Goal: Information Seeking & Learning: Learn about a topic

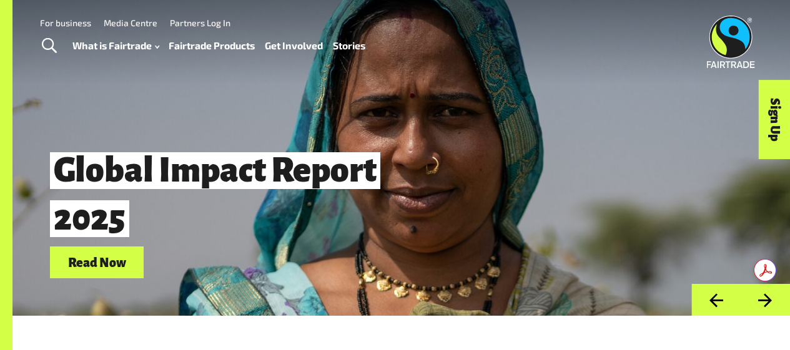
click at [214, 46] on link "Fairtrade Products" at bounding box center [212, 45] width 86 height 17
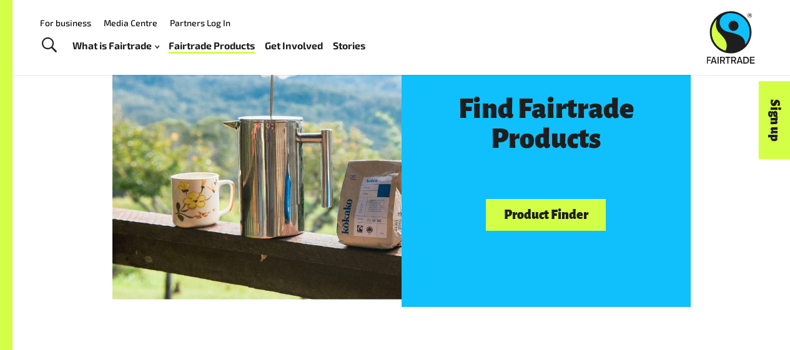
scroll to position [646, 0]
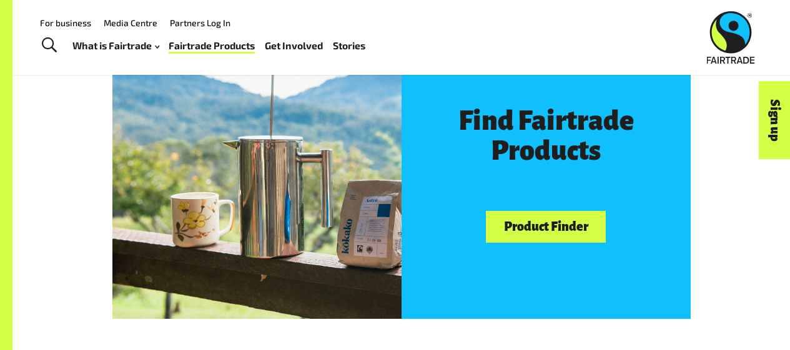
click at [579, 230] on link "Product Finder" at bounding box center [546, 227] width 120 height 32
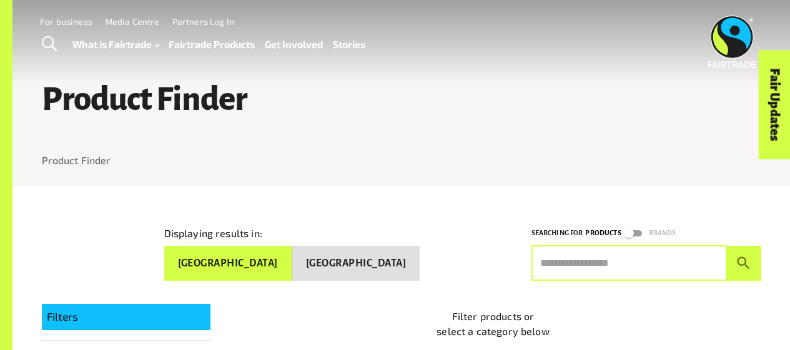
click at [612, 266] on input "text" at bounding box center [628, 263] width 195 height 35
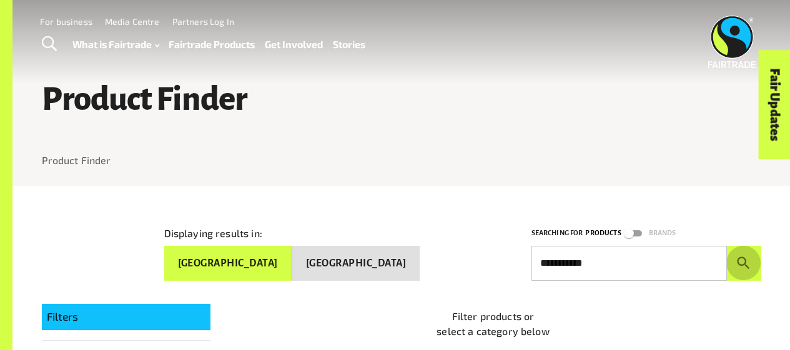
click at [749, 262] on icon "submit" at bounding box center [743, 263] width 17 height 17
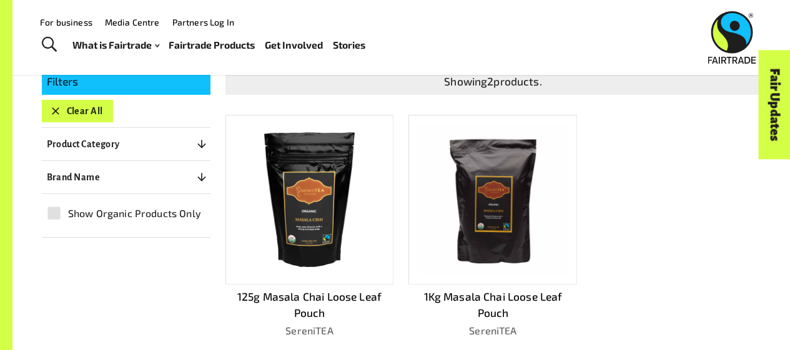
scroll to position [234, 0]
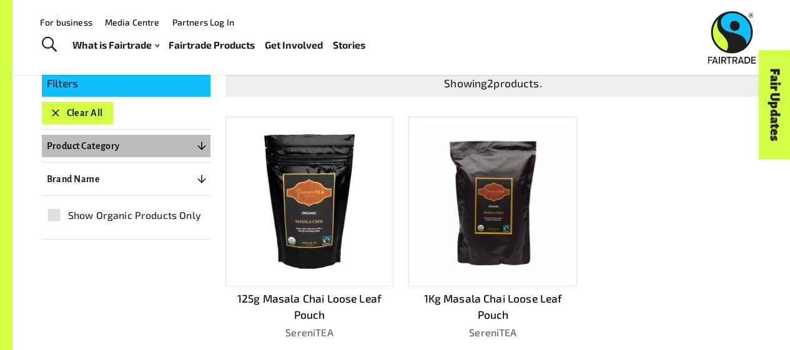
click at [154, 144] on button "Product Category 0" at bounding box center [126, 146] width 169 height 22
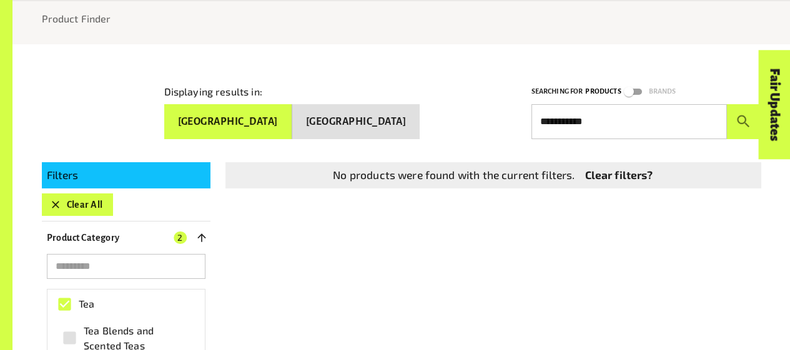
scroll to position [142, 0]
click at [630, 121] on input "**********" at bounding box center [628, 121] width 195 height 35
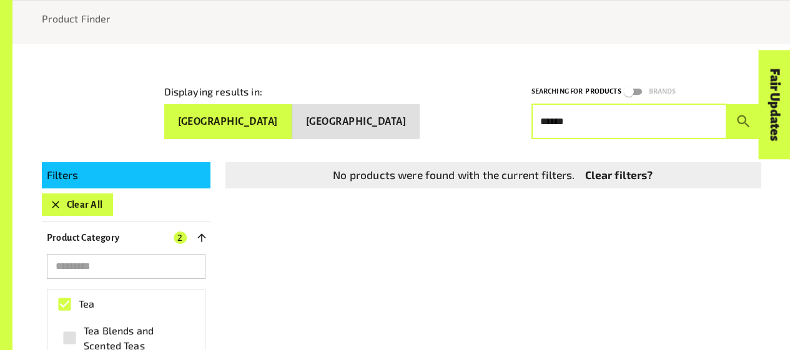
type input "******"
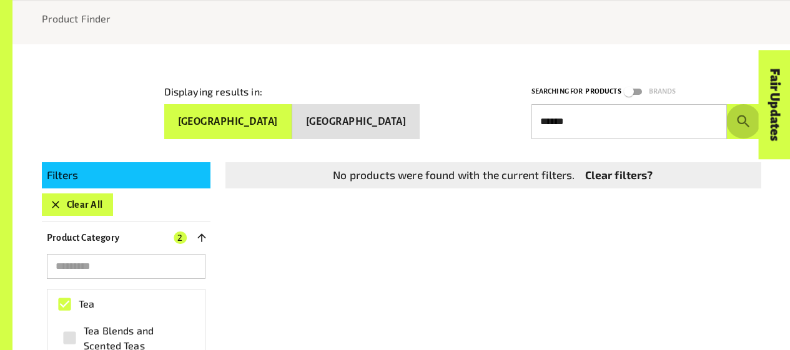
click at [735, 113] on icon "submit" at bounding box center [743, 121] width 17 height 17
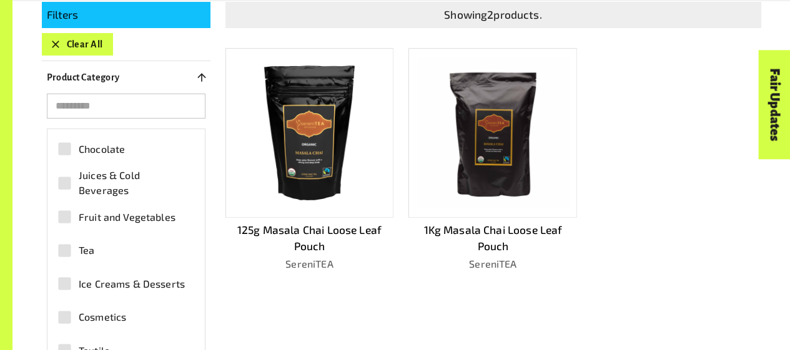
scroll to position [302, 0]
click at [489, 127] on img at bounding box center [493, 132] width 150 height 150
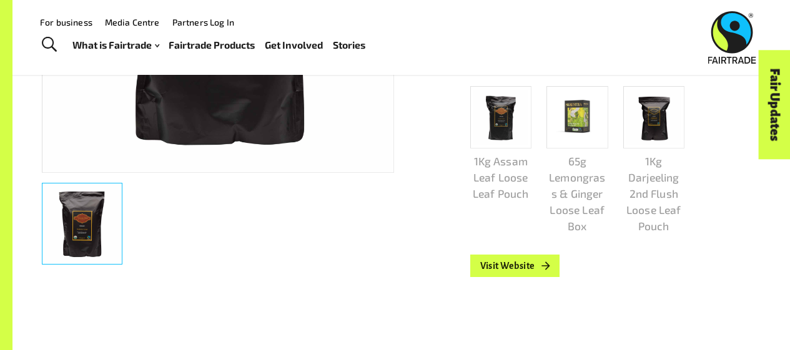
scroll to position [414, 0]
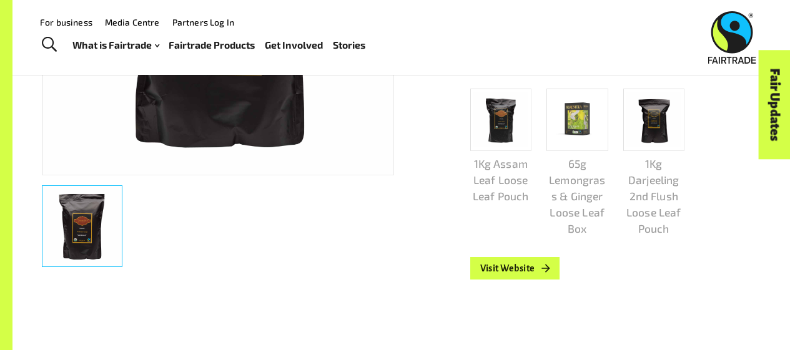
click at [539, 269] on link "Visit Website" at bounding box center [515, 268] width 90 height 22
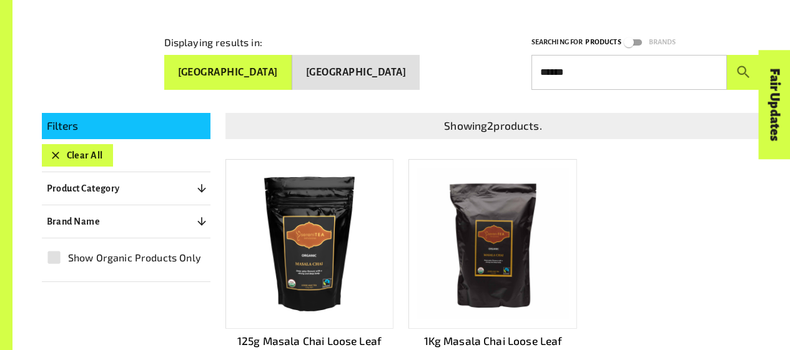
scroll to position [212, 0]
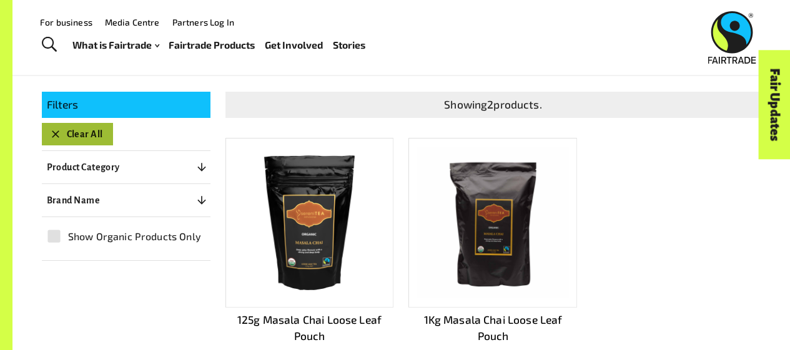
click at [85, 129] on button "Clear All" at bounding box center [77, 134] width 71 height 22
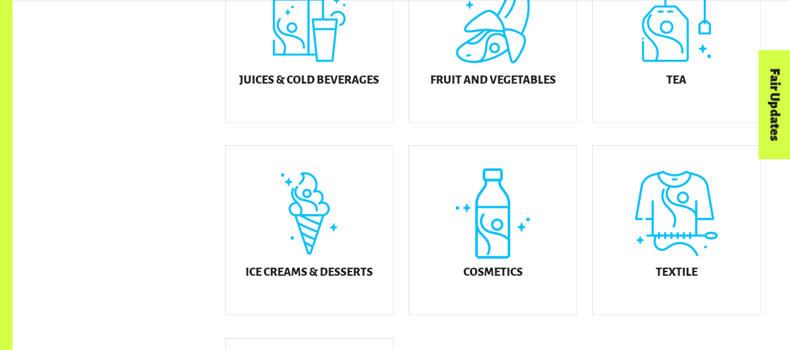
scroll to position [604, 0]
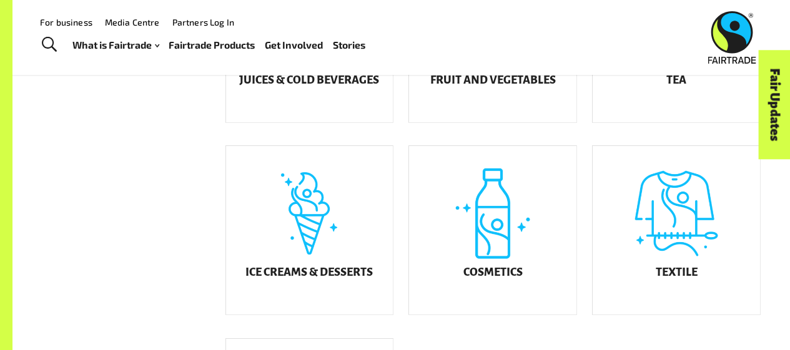
click at [680, 87] on h5 "Tea" at bounding box center [676, 80] width 20 height 12
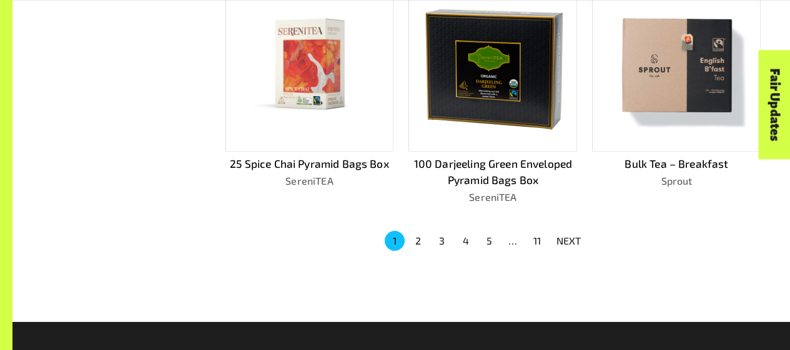
scroll to position [856, 0]
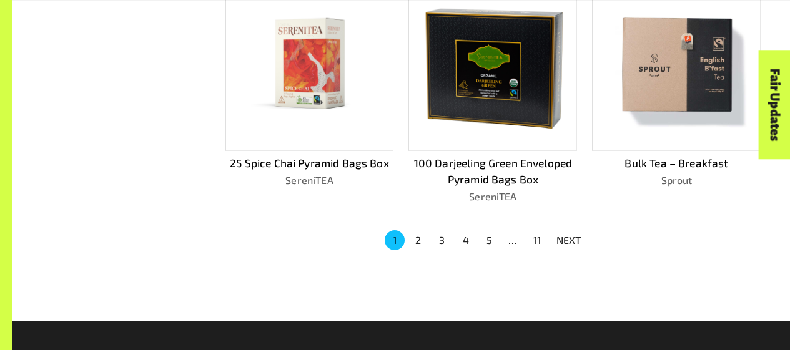
click at [575, 241] on p "NEXT" at bounding box center [568, 240] width 25 height 15
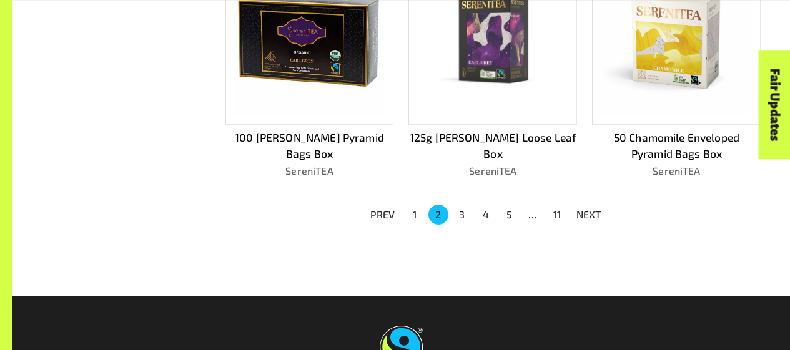
scroll to position [866, 0]
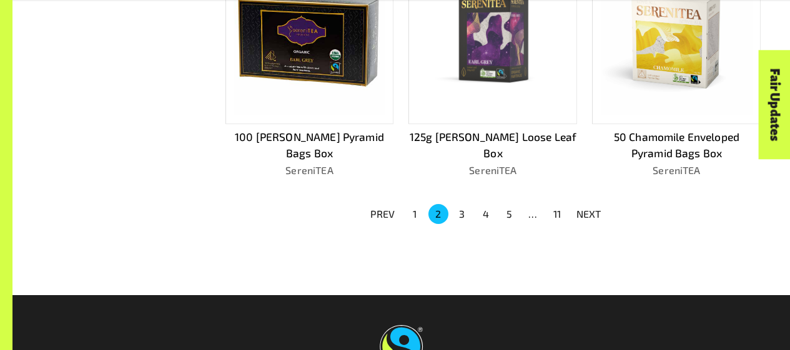
click at [599, 216] on p "NEXT" at bounding box center [588, 214] width 25 height 15
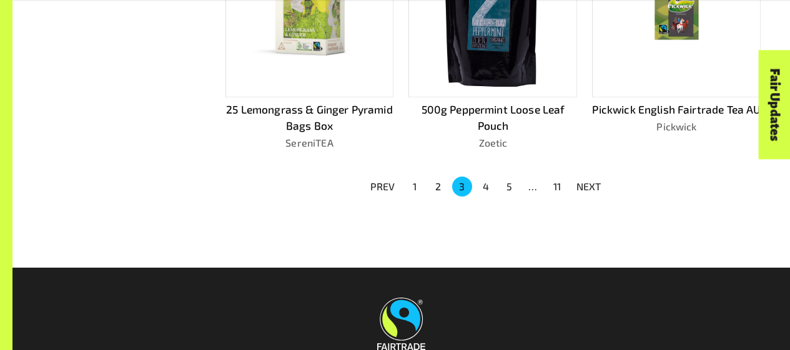
scroll to position [912, 0]
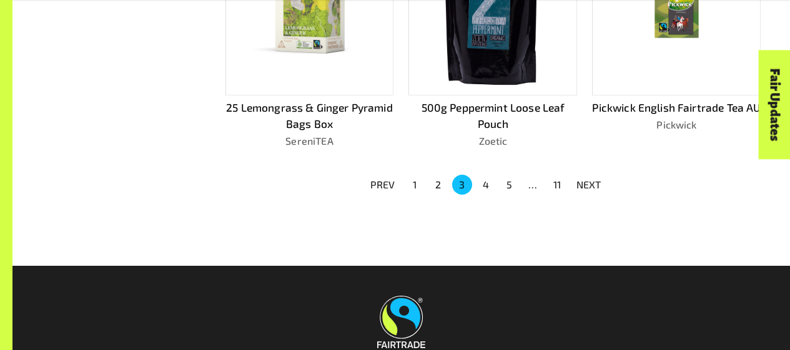
click at [598, 181] on p "NEXT" at bounding box center [588, 184] width 25 height 15
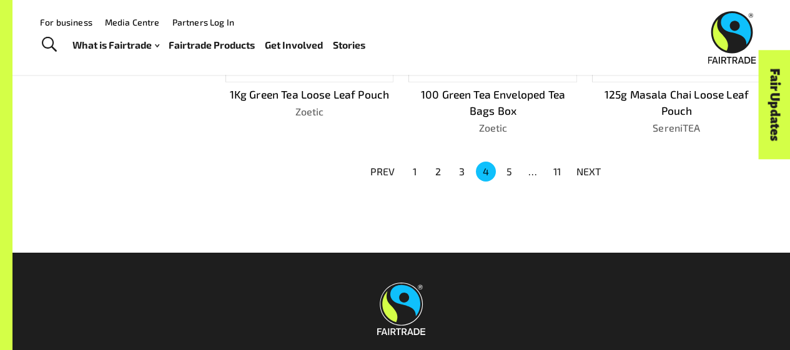
scroll to position [920, 0]
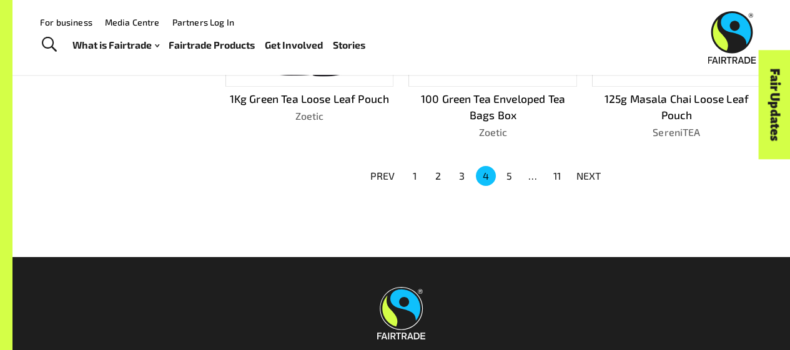
click at [596, 169] on p "NEXT" at bounding box center [588, 176] width 25 height 15
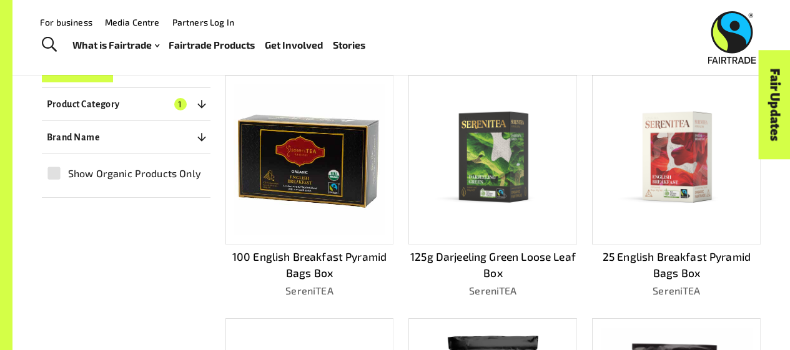
scroll to position [0, 0]
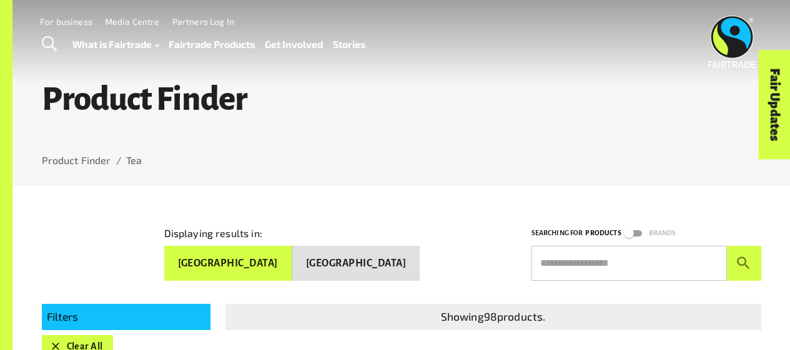
click at [75, 22] on link "For business" at bounding box center [66, 21] width 52 height 11
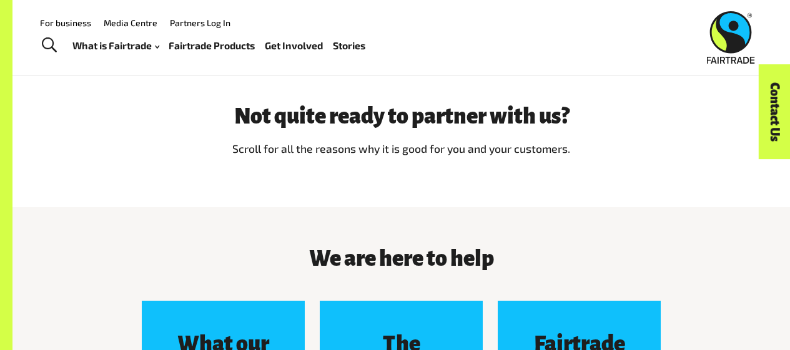
scroll to position [1024, 0]
